Goal: Task Accomplishment & Management: Manage account settings

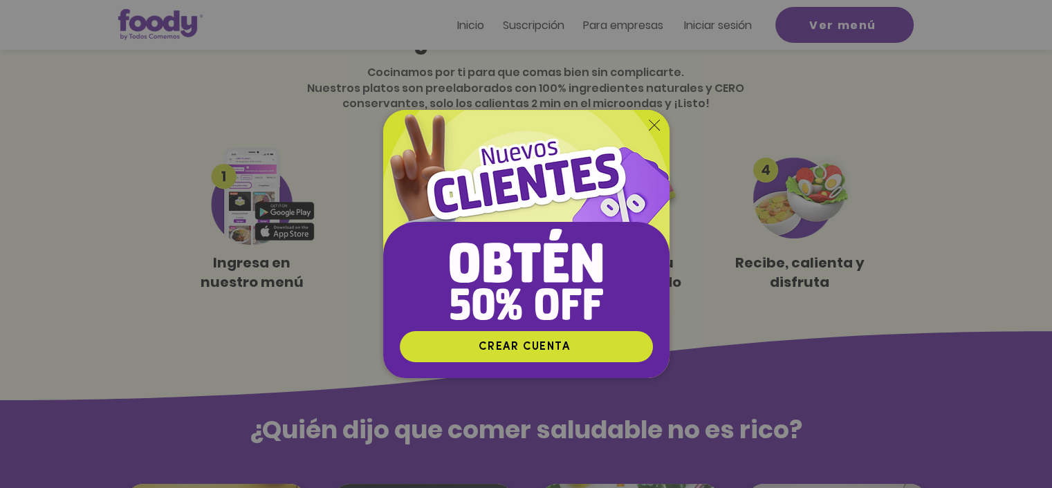
click at [649, 125] on icon "Volver al sitio" at bounding box center [654, 125] width 11 height 11
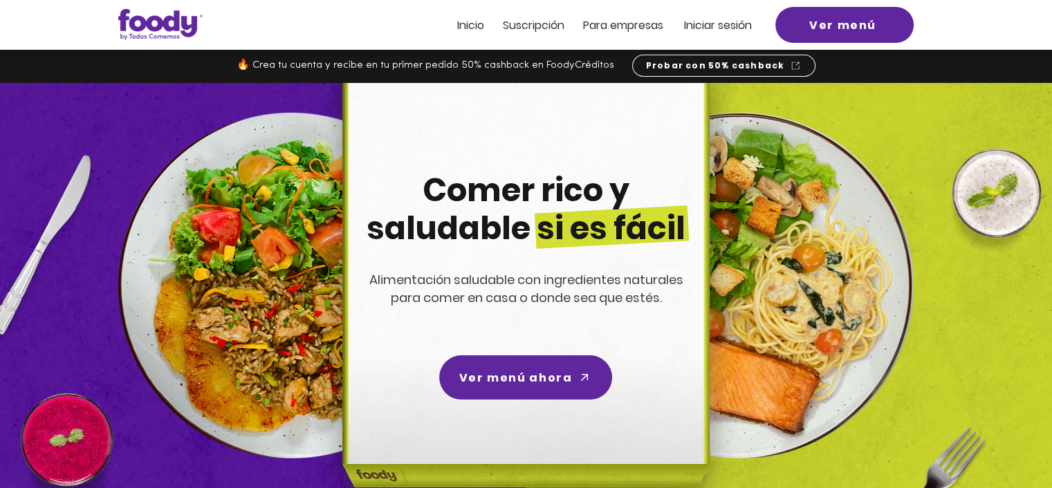
click at [699, 23] on span "Iniciar sesión" at bounding box center [718, 25] width 68 height 16
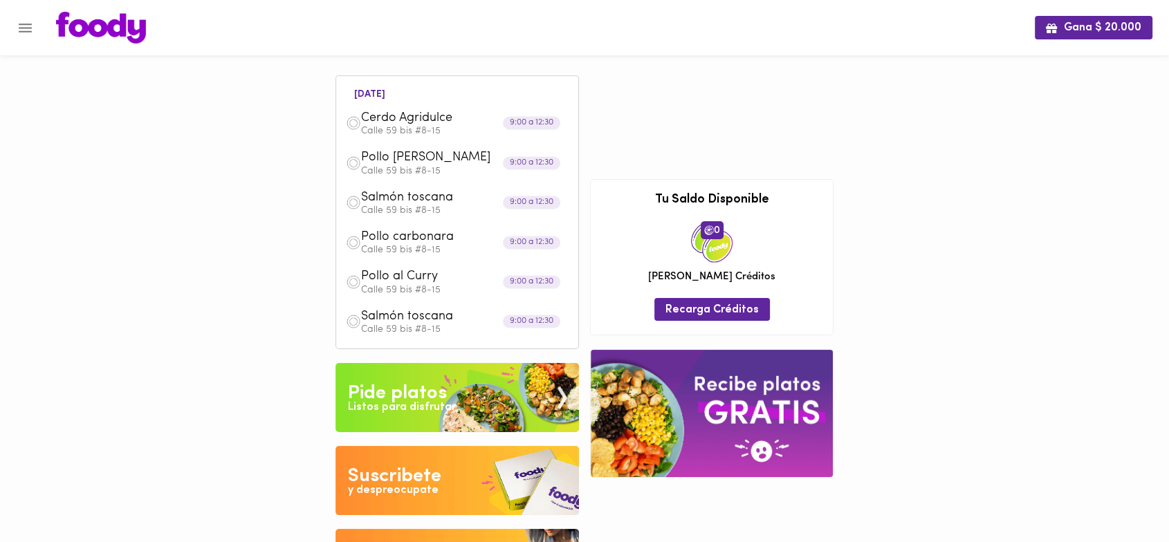
click at [34, 23] on button "Menu" at bounding box center [25, 28] width 34 height 34
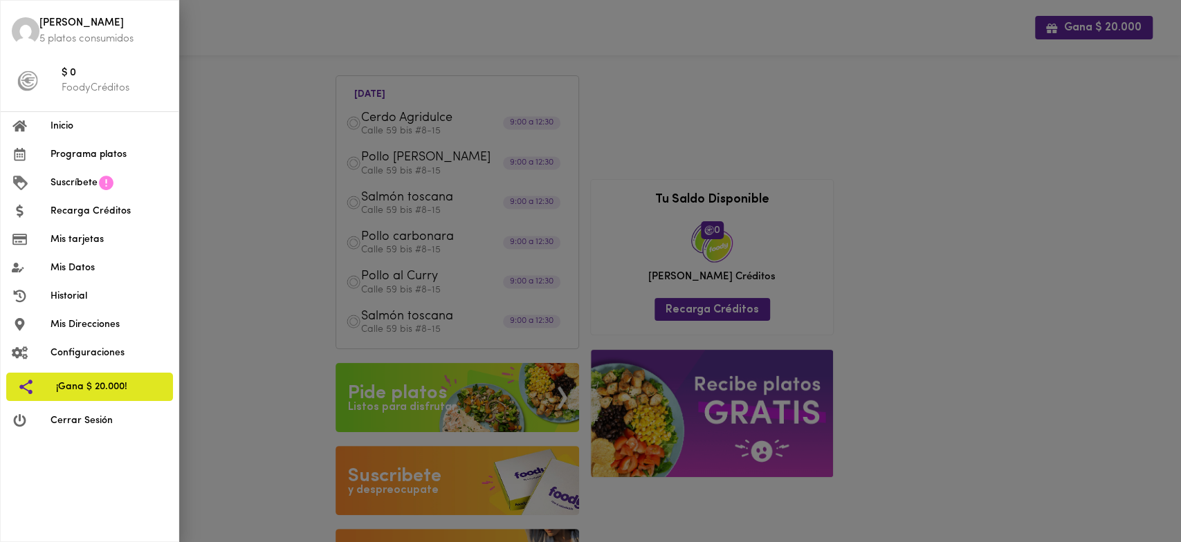
click at [122, 296] on span "Historial" at bounding box center [108, 296] width 117 height 15
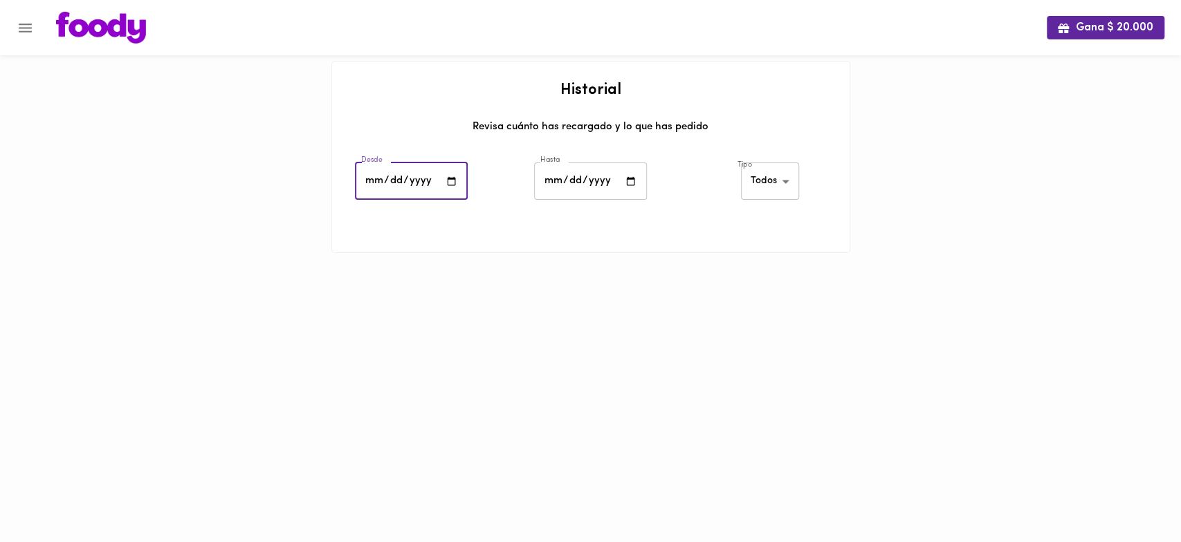
click at [396, 181] on input "date" at bounding box center [411, 182] width 113 height 38
click at [379, 178] on input "date" at bounding box center [411, 182] width 113 height 38
click at [374, 181] on input "date" at bounding box center [411, 182] width 113 height 38
type input "202520-08-01"
type input "[DATE]"
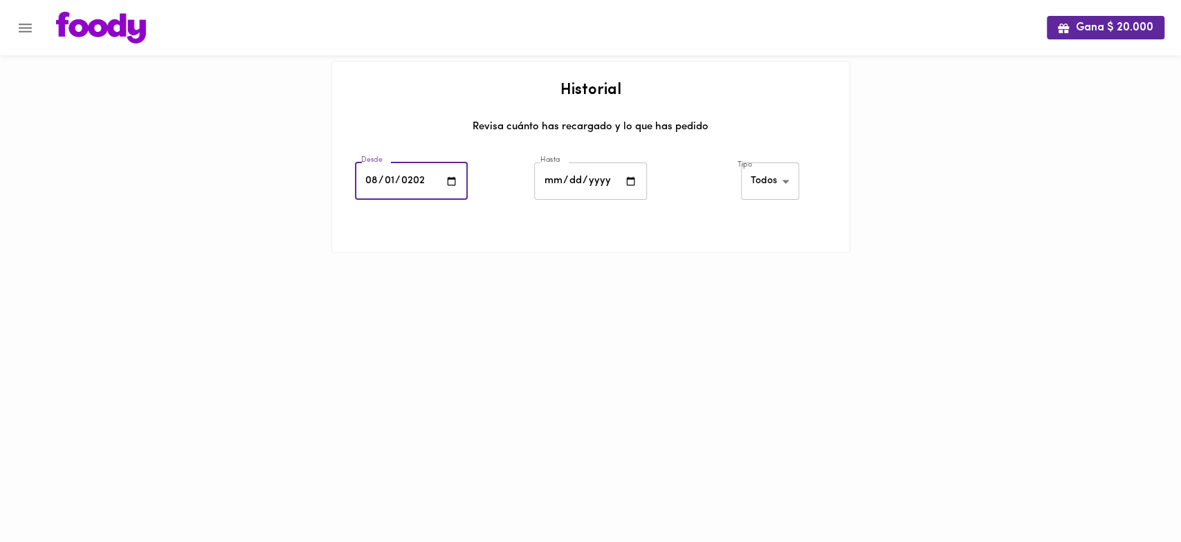
click at [561, 185] on input "date" at bounding box center [590, 182] width 113 height 38
type input "[DATE]"
click at [900, 219] on div "Gana $ 20.000 Historial Revisa cuánto has recargado y lo que has pedido Desde […" at bounding box center [590, 144] width 1181 height 288
click at [708, 200] on div "Tipo Todos all ​" at bounding box center [769, 183] width 179 height 48
click at [780, 186] on body "Gana $ 20.000 Historial Revisa cuánto has recargado y lo que has pedido Desde […" at bounding box center [590, 144] width 1181 height 288
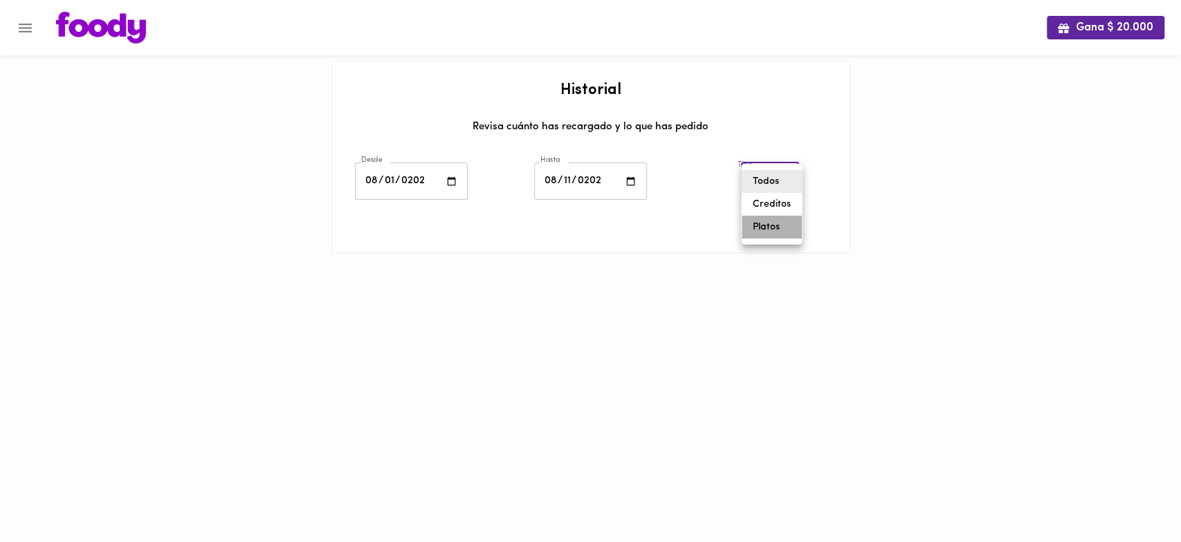
click at [782, 217] on li "Platos" at bounding box center [771, 227] width 60 height 23
type input "[PERSON_NAME]-dishes"
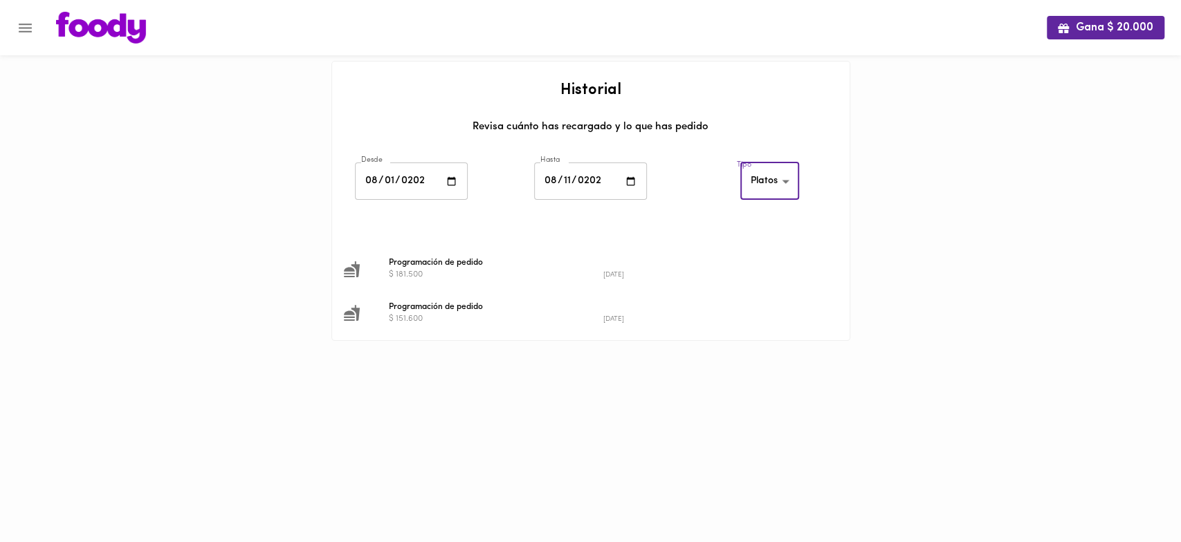
click at [33, 30] on icon "Menu" at bounding box center [25, 27] width 17 height 17
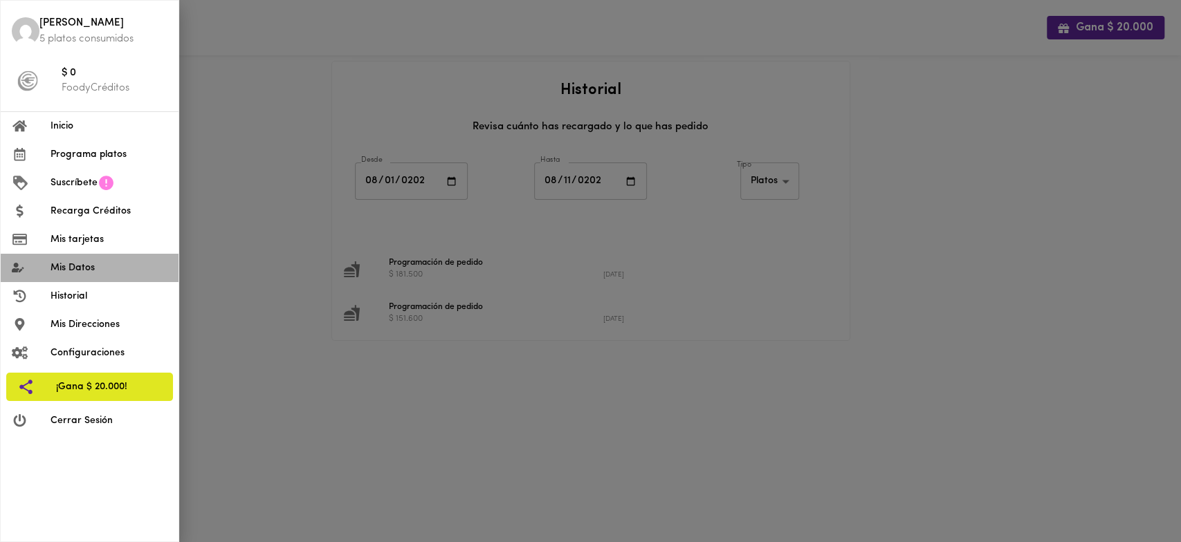
click at [98, 270] on span "Mis Datos" at bounding box center [108, 268] width 117 height 15
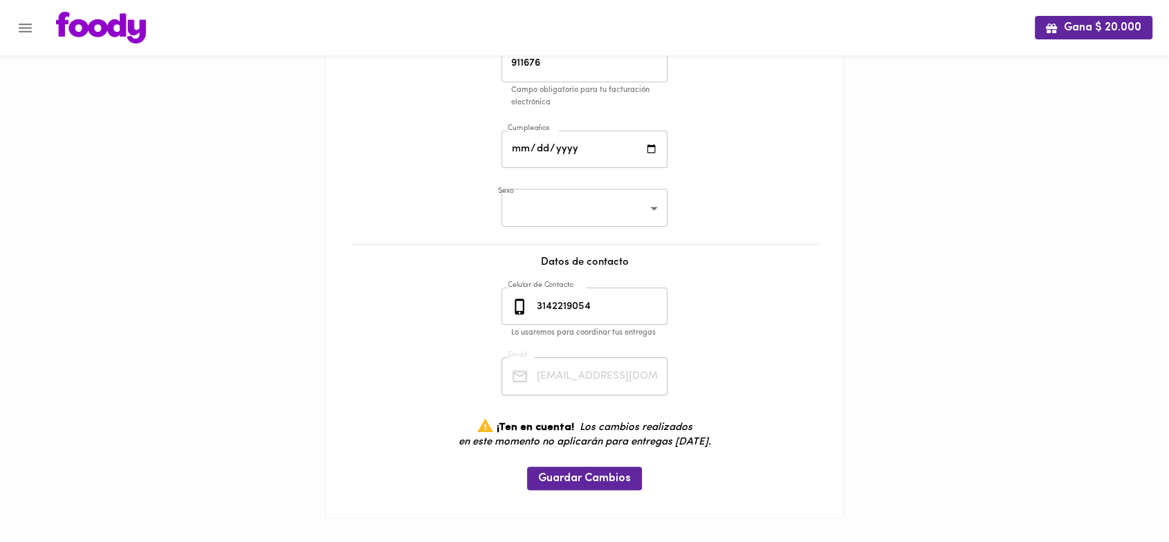
scroll to position [241, 0]
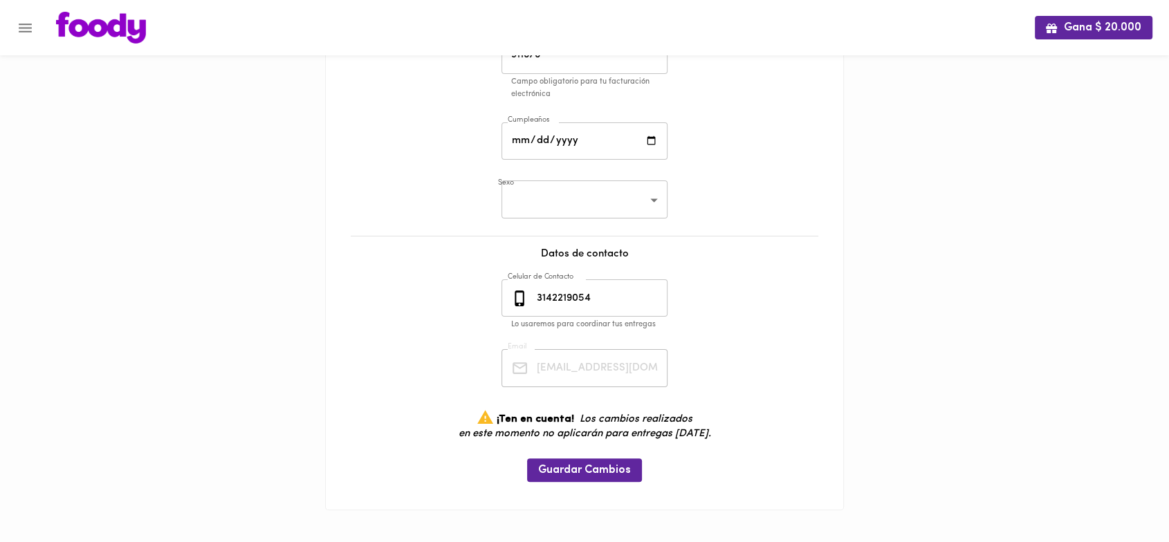
click at [516, 360] on div "[EMAIL_ADDRESS][DOMAIN_NAME] Email" at bounding box center [584, 368] width 166 height 38
